Goal: Information Seeking & Learning: Learn about a topic

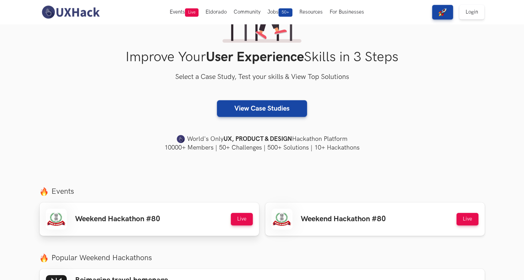
click at [171, 206] on link "Weekend Hackathon #80 Live Live" at bounding box center [149, 218] width 219 height 33
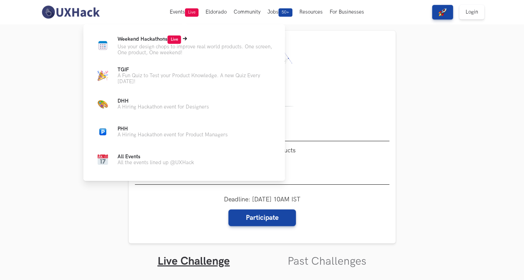
click at [162, 40] on span "Weekend Hackathons Live" at bounding box center [150, 39] width 64 height 6
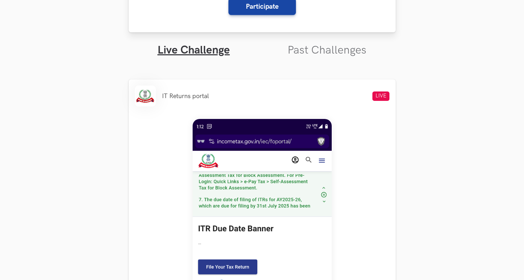
scroll to position [218, 0]
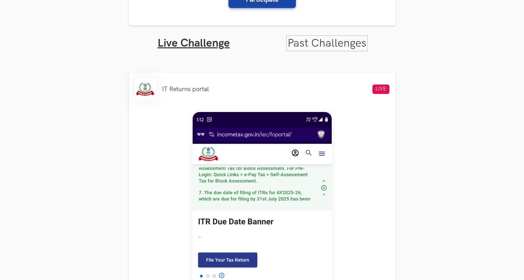
click at [314, 42] on link "Past Challenges" at bounding box center [327, 44] width 79 height 14
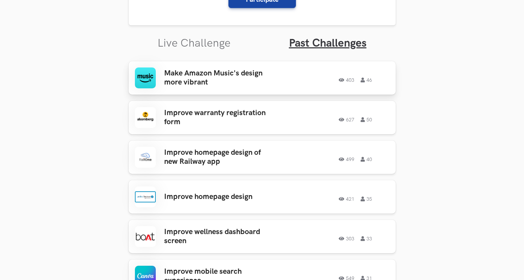
click at [240, 75] on h3 "Make Amazon Music's design more vibrant" at bounding box center [218, 78] width 108 height 18
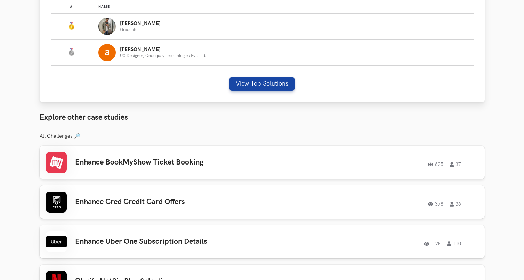
scroll to position [433, 0]
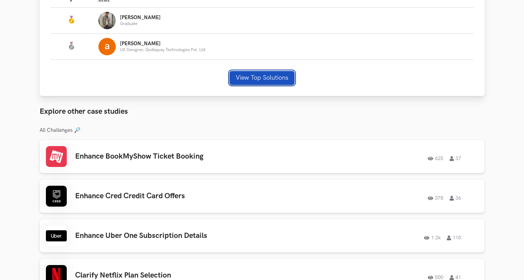
click at [247, 79] on button "View Top Solutions" at bounding box center [261, 78] width 65 height 14
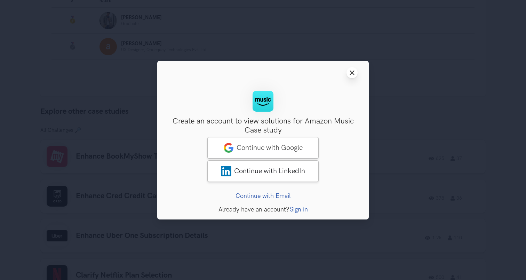
click at [355, 75] on button "Close modal window" at bounding box center [351, 72] width 11 height 11
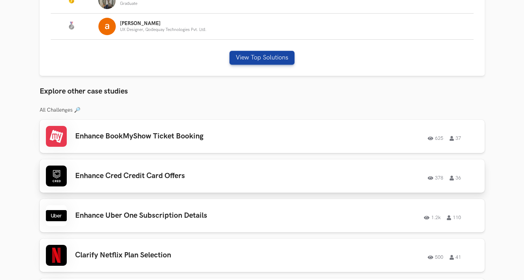
scroll to position [459, 0]
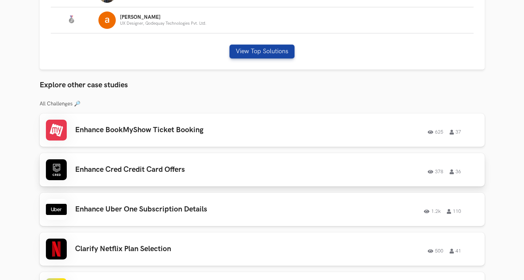
click at [157, 163] on div "Enhance Cred Credit Card Offers 378 36 378 36" at bounding box center [262, 169] width 433 height 21
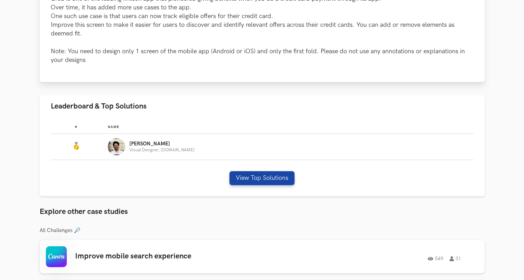
scroll to position [336, 0]
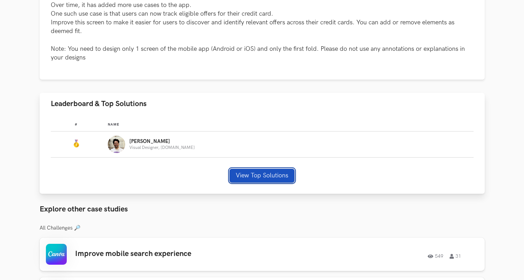
click at [269, 178] on button "View Top Solutions" at bounding box center [261, 176] width 65 height 14
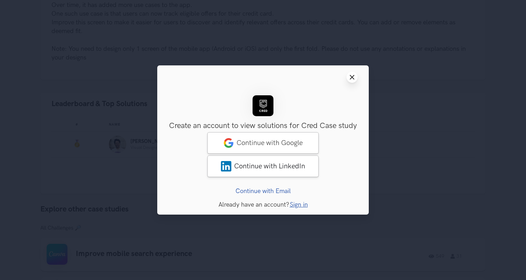
click at [349, 79] on icon "Close modal window" at bounding box center [352, 77] width 6 height 6
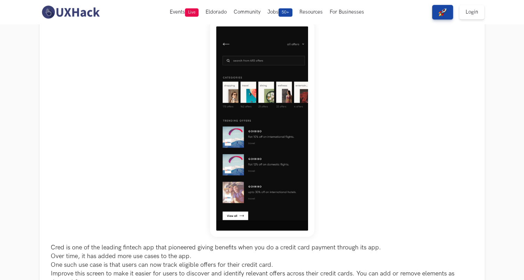
scroll to position [0, 0]
